Goal: Find specific page/section: Find specific page/section

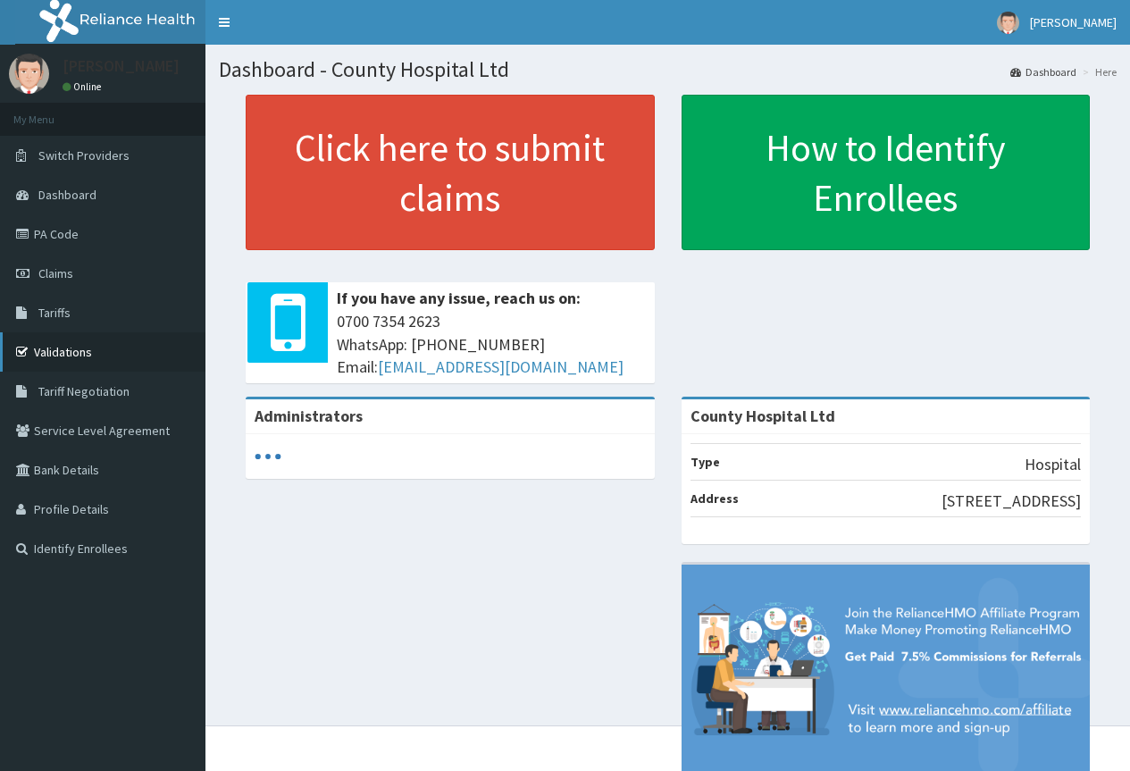
click at [90, 360] on link "Validations" at bounding box center [102, 351] width 205 height 39
click at [96, 360] on link "Validations" at bounding box center [102, 351] width 205 height 39
